Goal: Check status: Check status

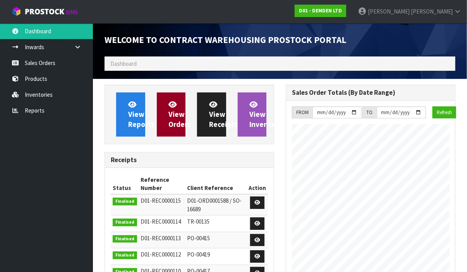
scroll to position [345, 181]
click at [165, 120] on link "View Orders" at bounding box center [171, 115] width 29 height 44
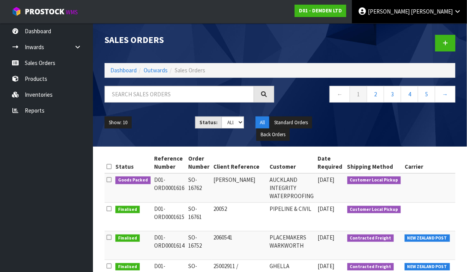
click at [459, 9] on icon at bounding box center [457, 12] width 7 height 6
click at [417, 31] on icon at bounding box center [415, 31] width 5 height 0
